Goal: Task Accomplishment & Management: Manage account settings

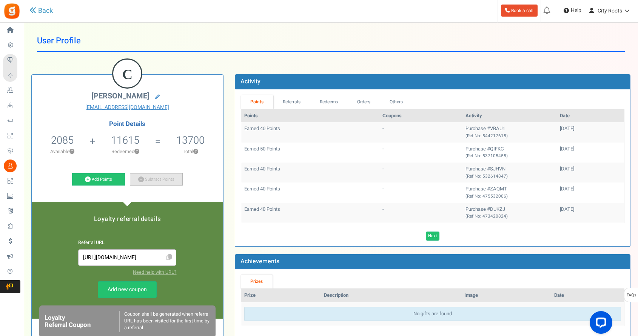
click at [142, 179] on icon at bounding box center [141, 180] width 6 height 6
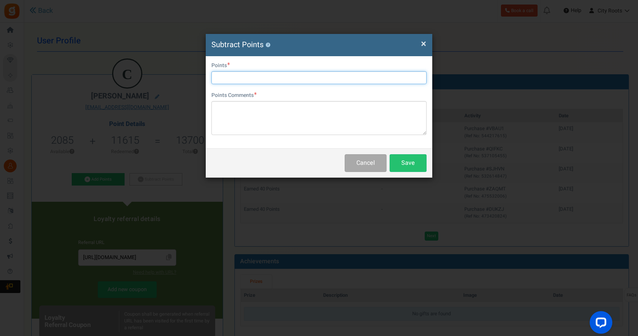
click at [284, 77] on input "text" at bounding box center [318, 77] width 215 height 13
click at [469, 165] on div "× Close Subtract Points ? User Email [EMAIL_ADDRESS][DOMAIN_NAME] Points Points…" at bounding box center [319, 168] width 638 height 336
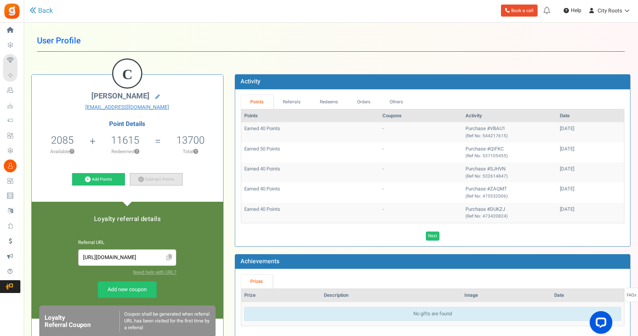
click at [153, 176] on link "Subtract Points" at bounding box center [156, 179] width 53 height 13
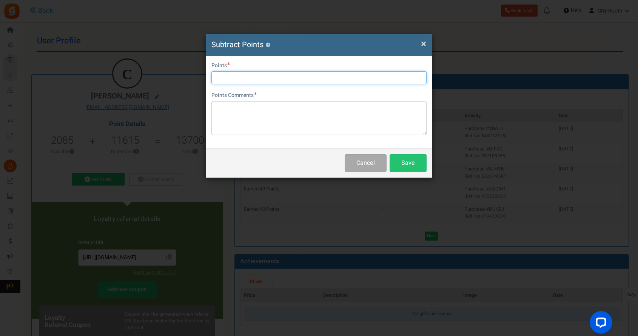
click at [313, 76] on input "text" at bounding box center [318, 77] width 215 height 13
type input "2000"
click at [303, 99] on div "Points Comments Char(s) : 0 Allows basic HTML" at bounding box center [318, 113] width 215 height 43
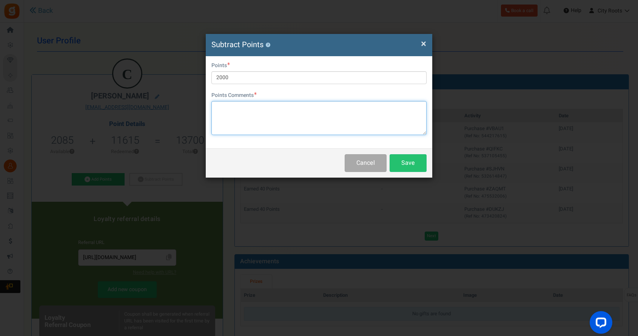
click at [288, 113] on textarea at bounding box center [318, 118] width 215 height 34
type textarea "u"
type textarea "Y"
type textarea "Used for ORDER#GMW7N"
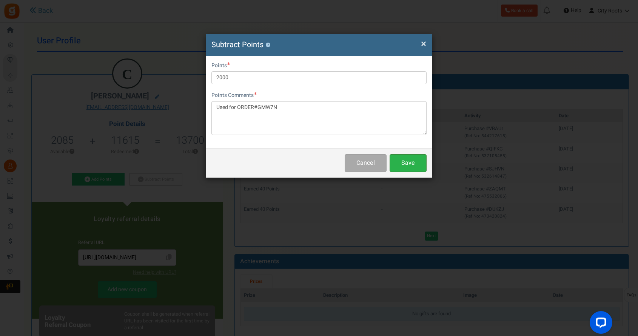
click at [411, 166] on button "Save" at bounding box center [408, 163] width 37 height 18
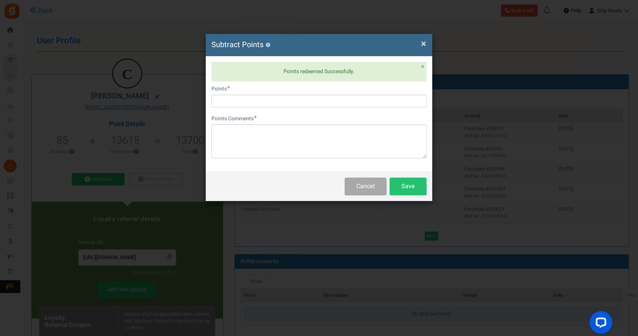
click at [423, 42] on span "×" at bounding box center [423, 44] width 5 height 14
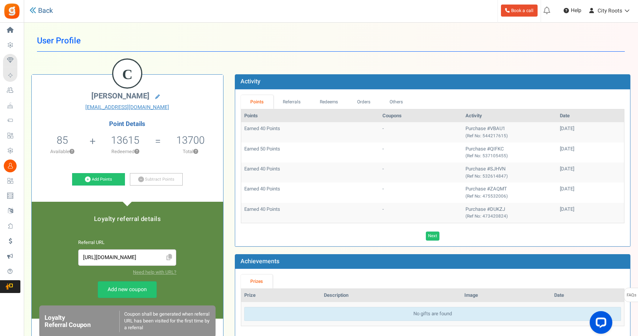
click at [49, 10] on link "Back" at bounding box center [40, 11] width 23 height 10
